Goal: Transaction & Acquisition: Subscribe to service/newsletter

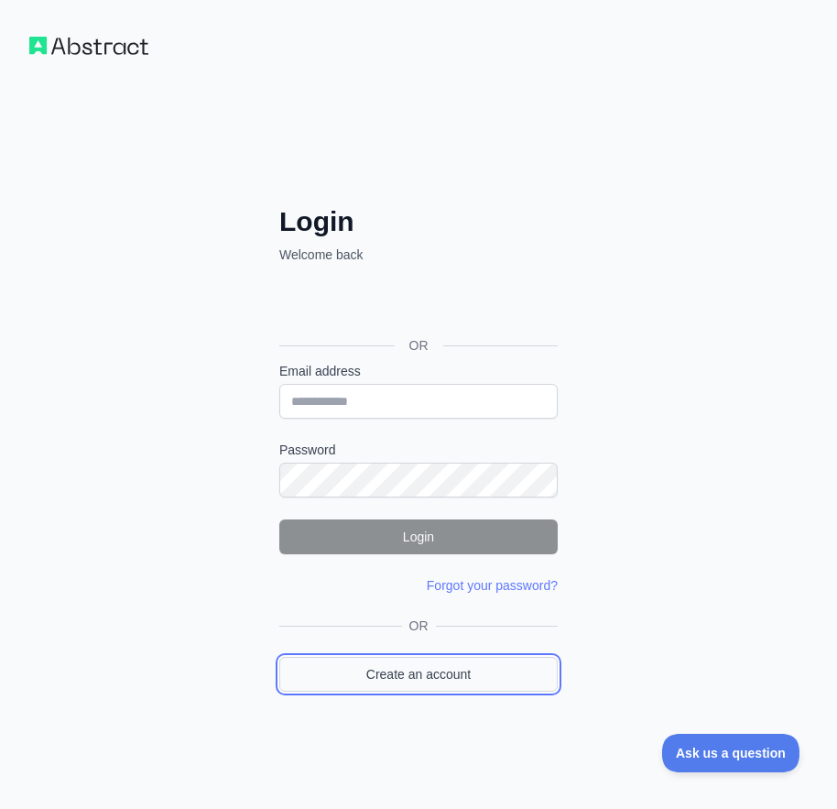
click at [426, 679] on link "Create an account" at bounding box center [418, 674] width 278 height 35
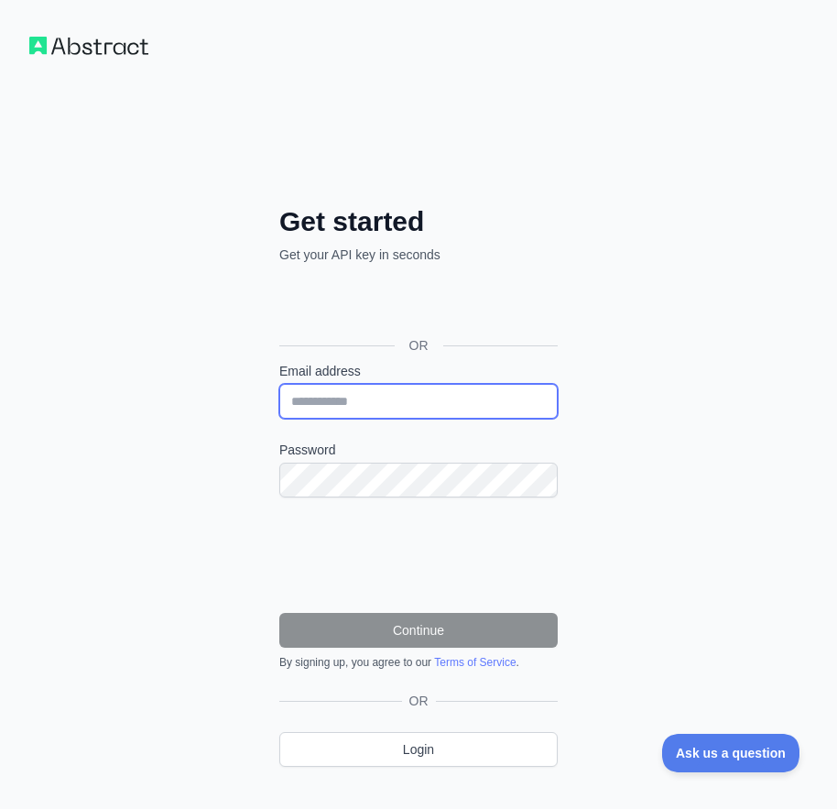
click at [311, 407] on input "Email address" at bounding box center [418, 401] width 278 height 35
paste input "**********"
type input "**********"
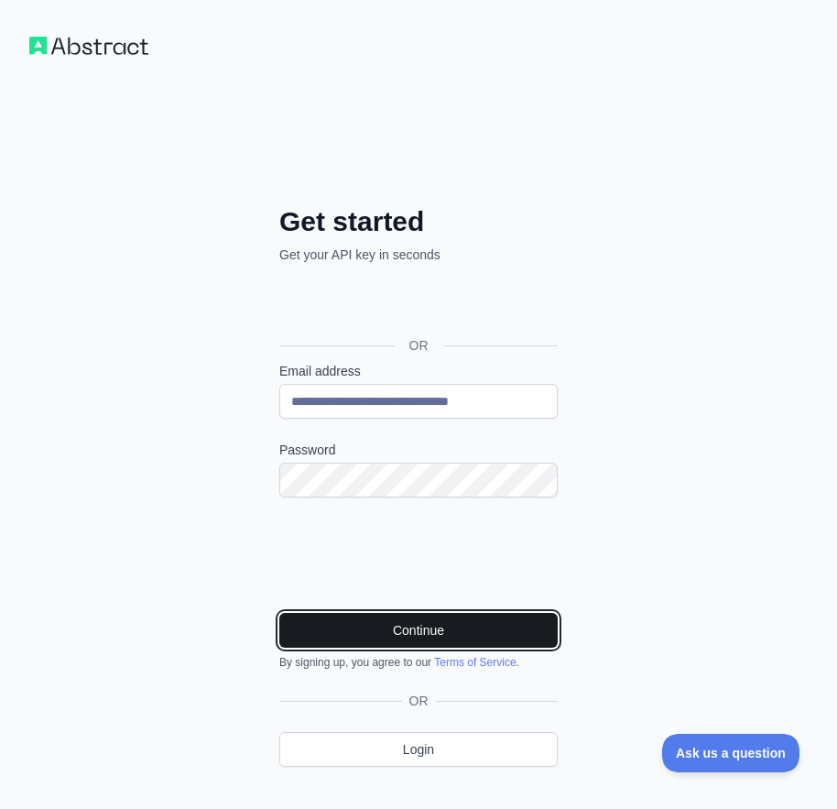
click at [431, 636] on button "Continue" at bounding box center [418, 630] width 278 height 35
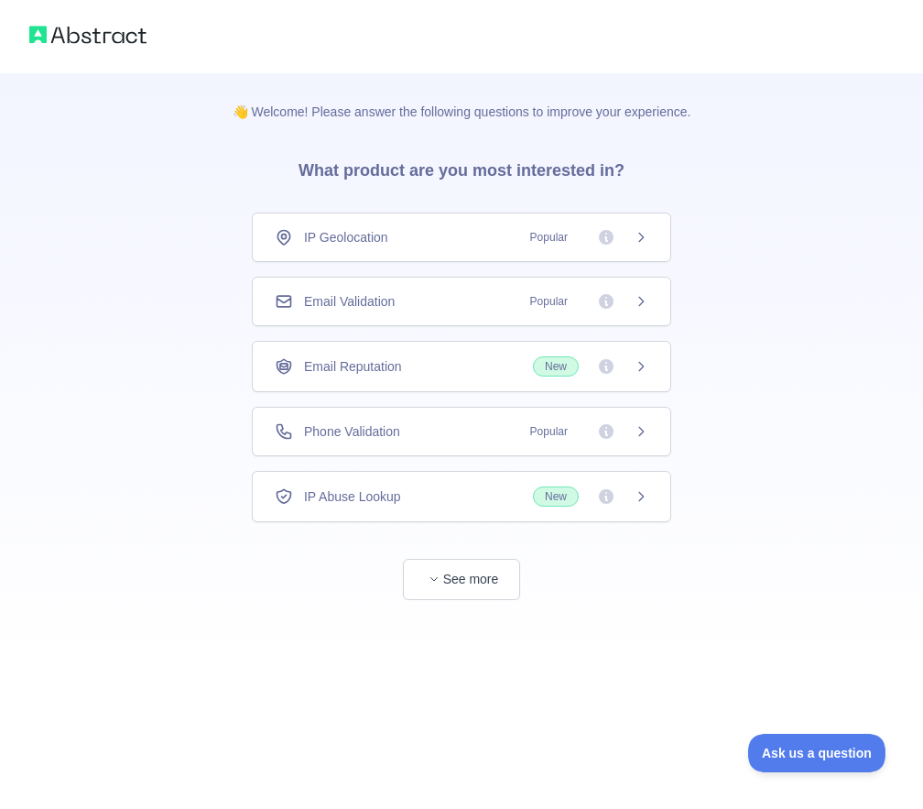
drag, startPoint x: 372, startPoint y: 301, endPoint x: 383, endPoint y: 319, distance: 20.6
click at [372, 301] on span "Email Validation" at bounding box center [349, 301] width 91 height 18
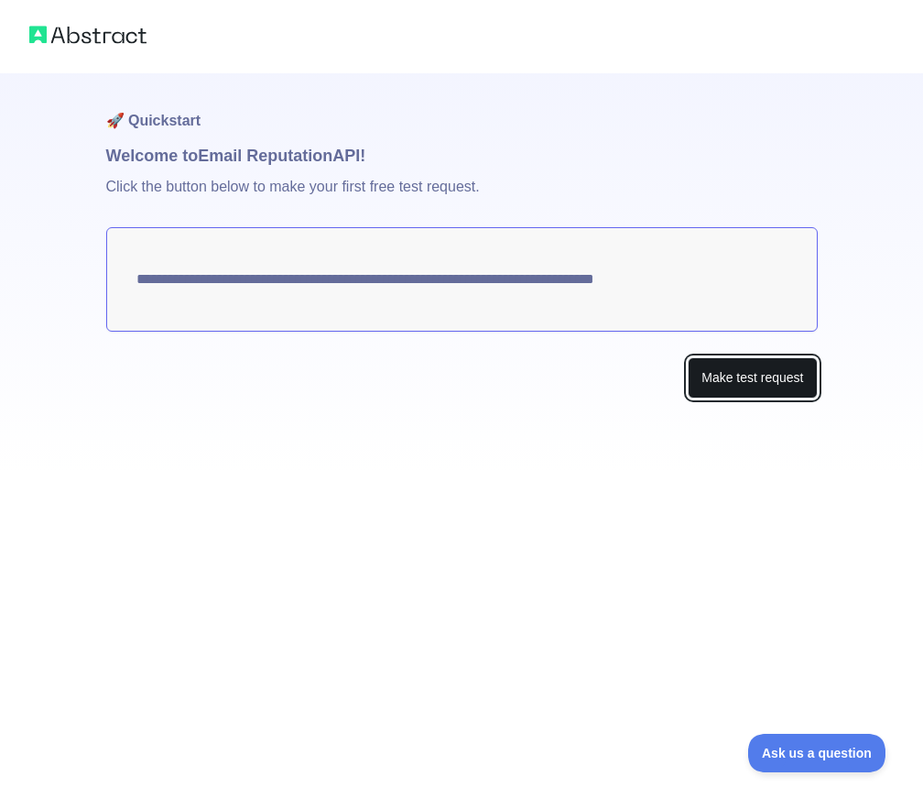
click at [703, 366] on button "Make test request" at bounding box center [752, 377] width 129 height 41
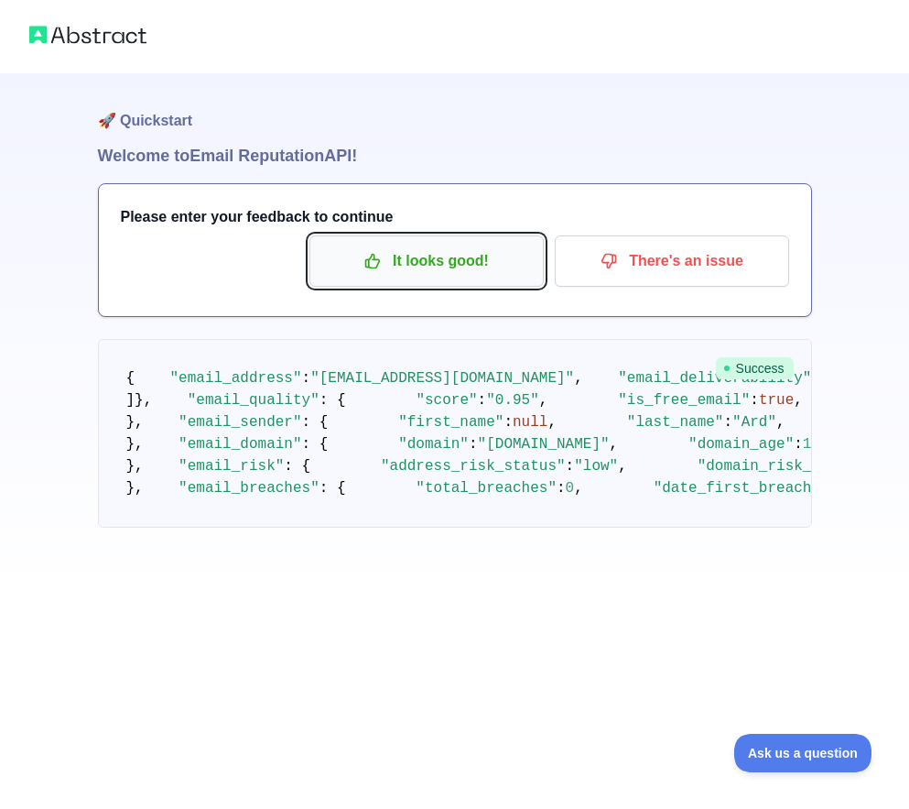
click at [409, 268] on p "It looks good!" at bounding box center [426, 260] width 207 height 31
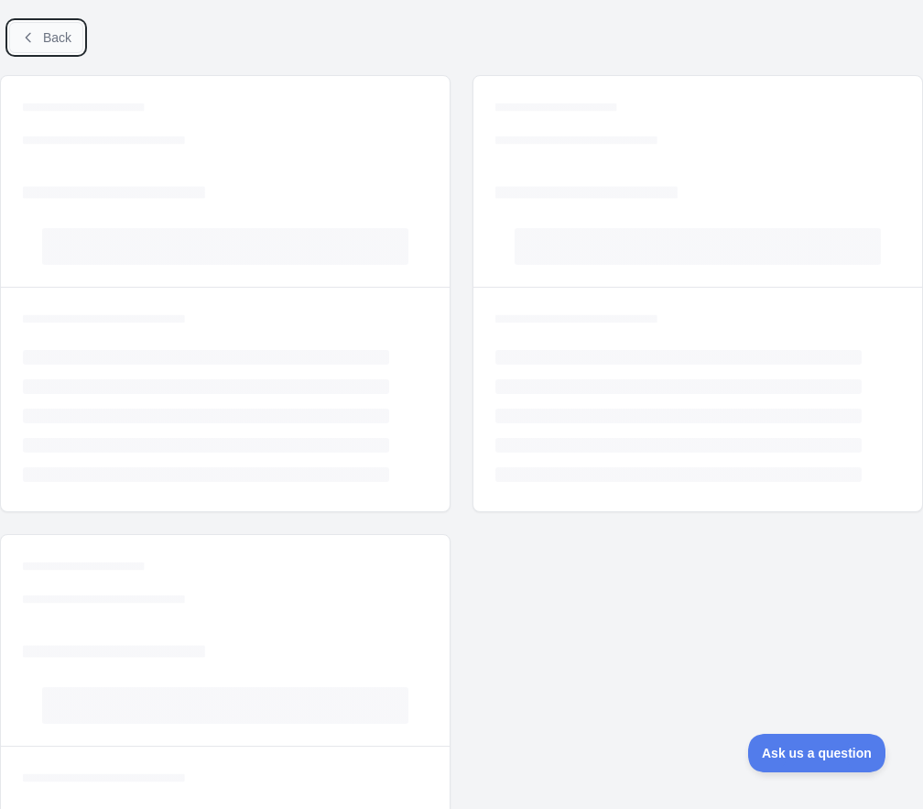
click at [33, 34] on icon at bounding box center [28, 37] width 15 height 15
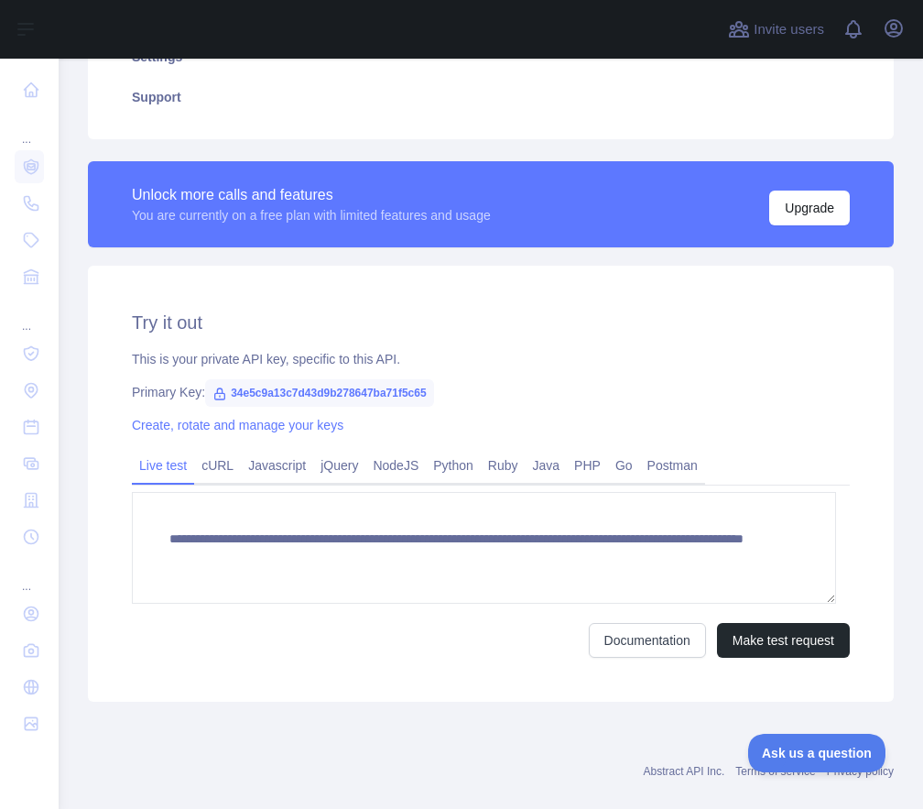
scroll to position [450, 0]
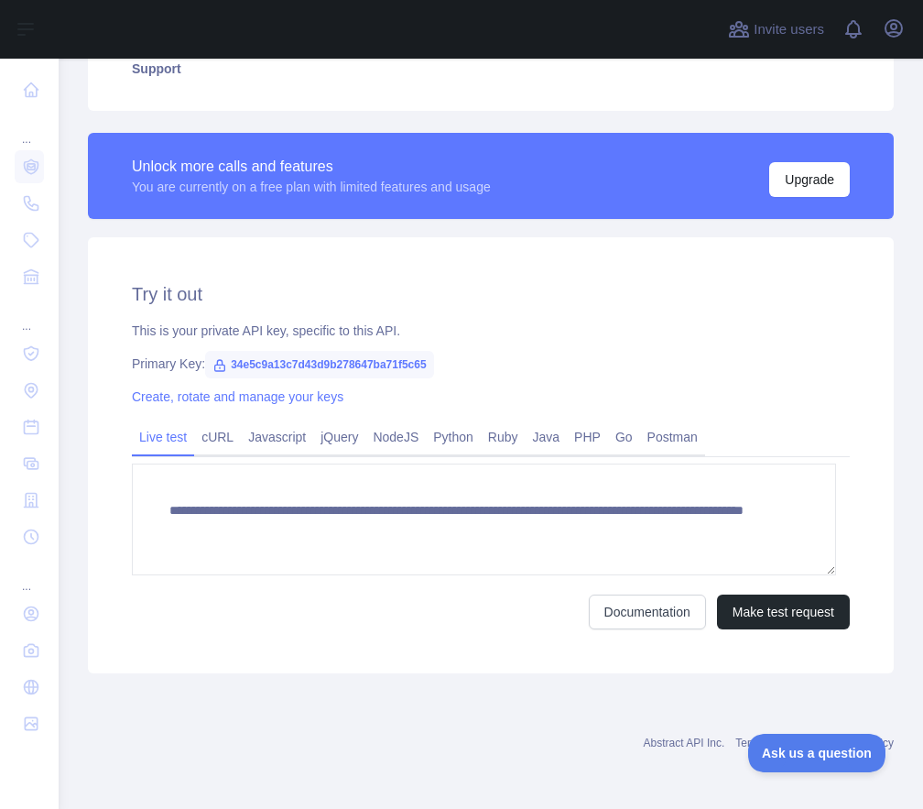
click at [339, 359] on span "34e5c9a13c7d43d9b278647ba71f5c65" at bounding box center [319, 364] width 229 height 27
copy span "34e5c9a13c7d43d9b278647ba71f5c65"
